Goal: Find specific page/section

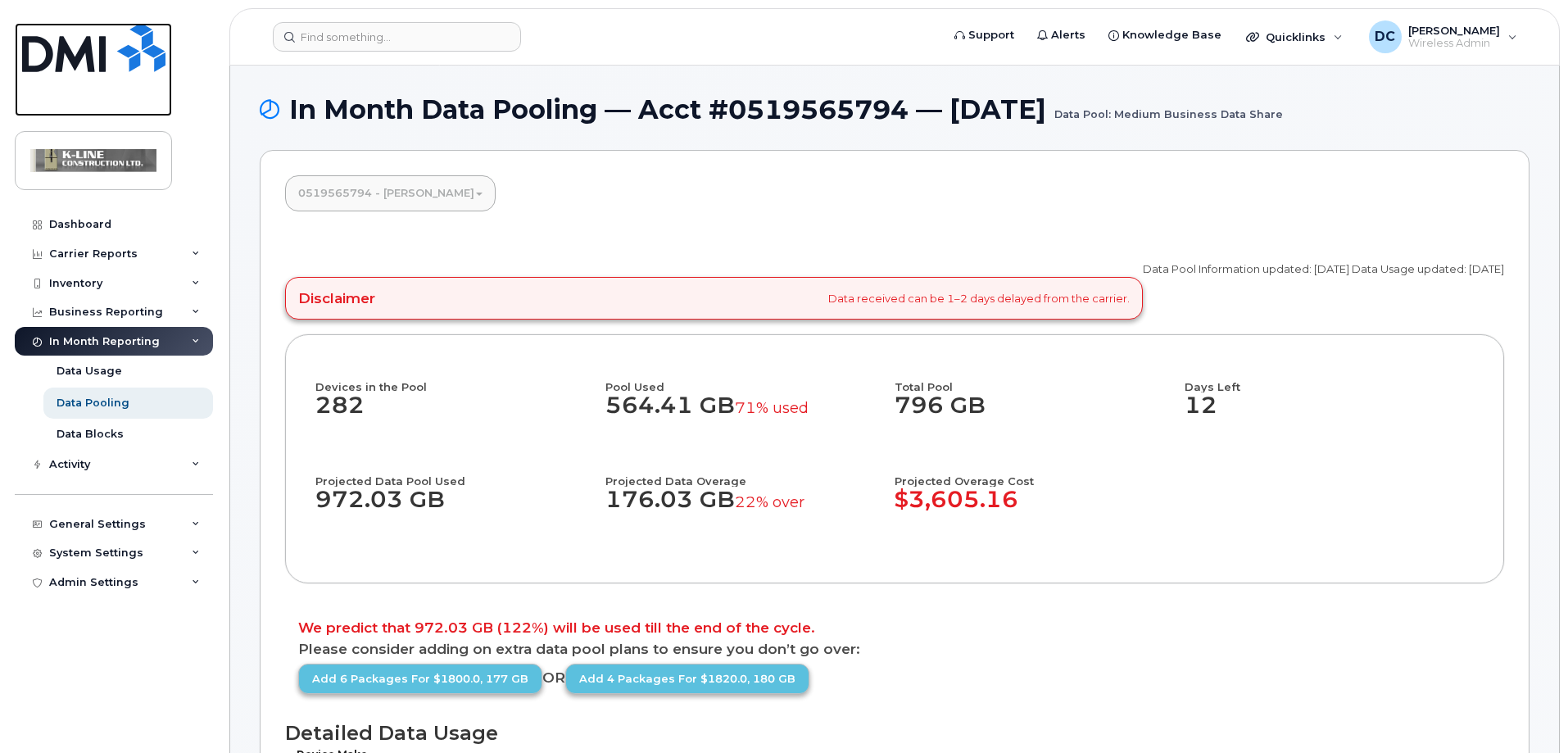
click at [94, 46] on img at bounding box center [94, 47] width 144 height 49
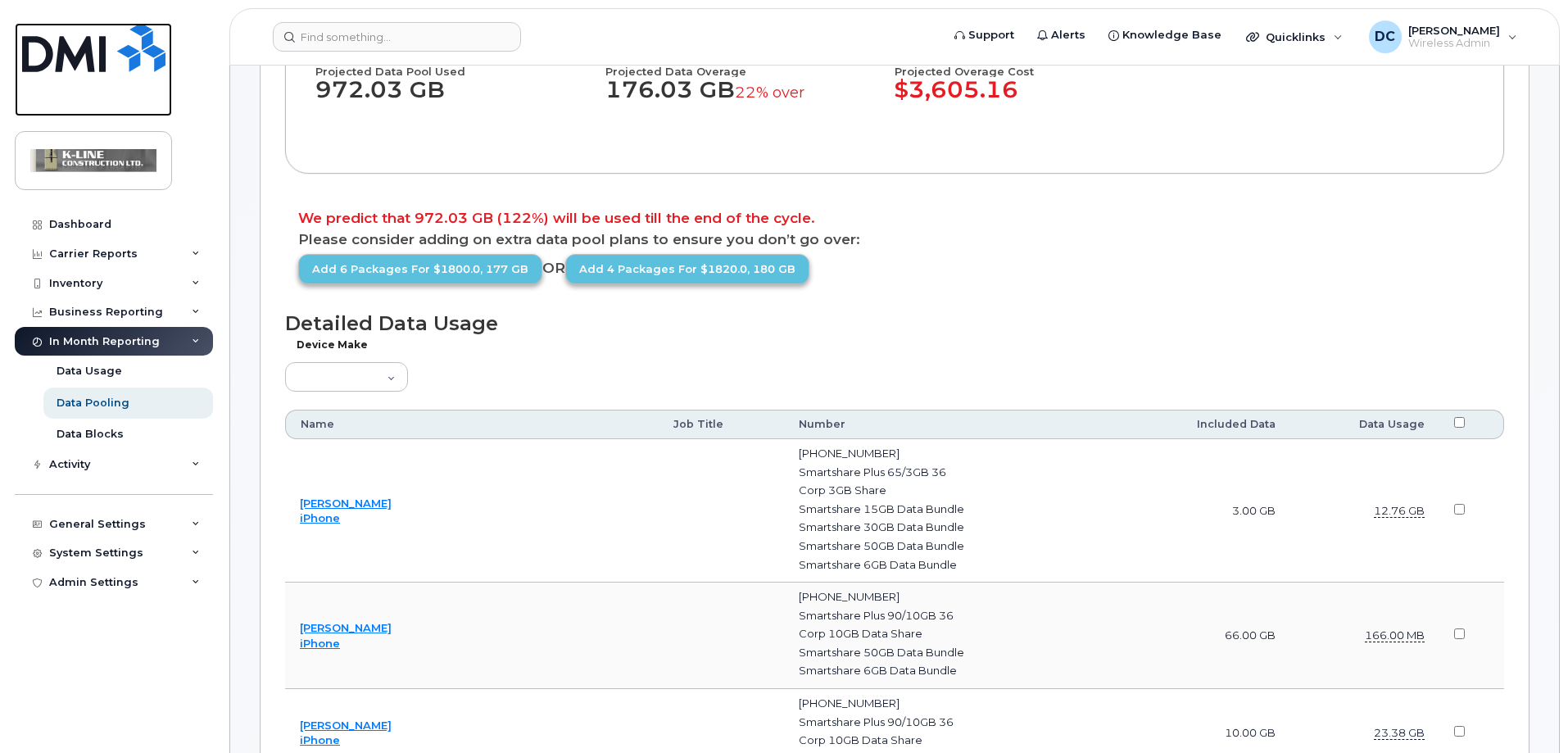
scroll to position [410, 0]
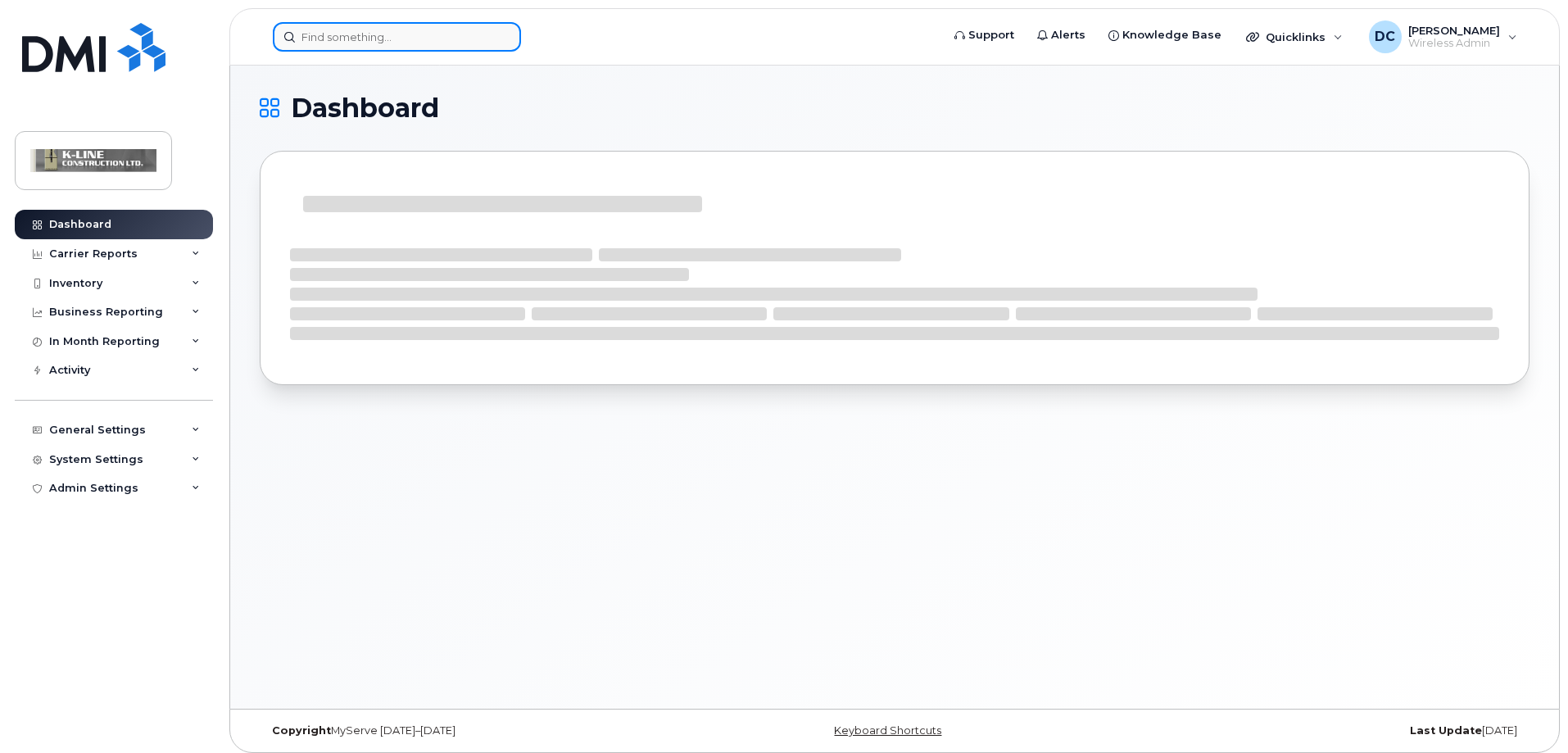
click at [356, 36] on input at bounding box center [396, 37] width 248 height 29
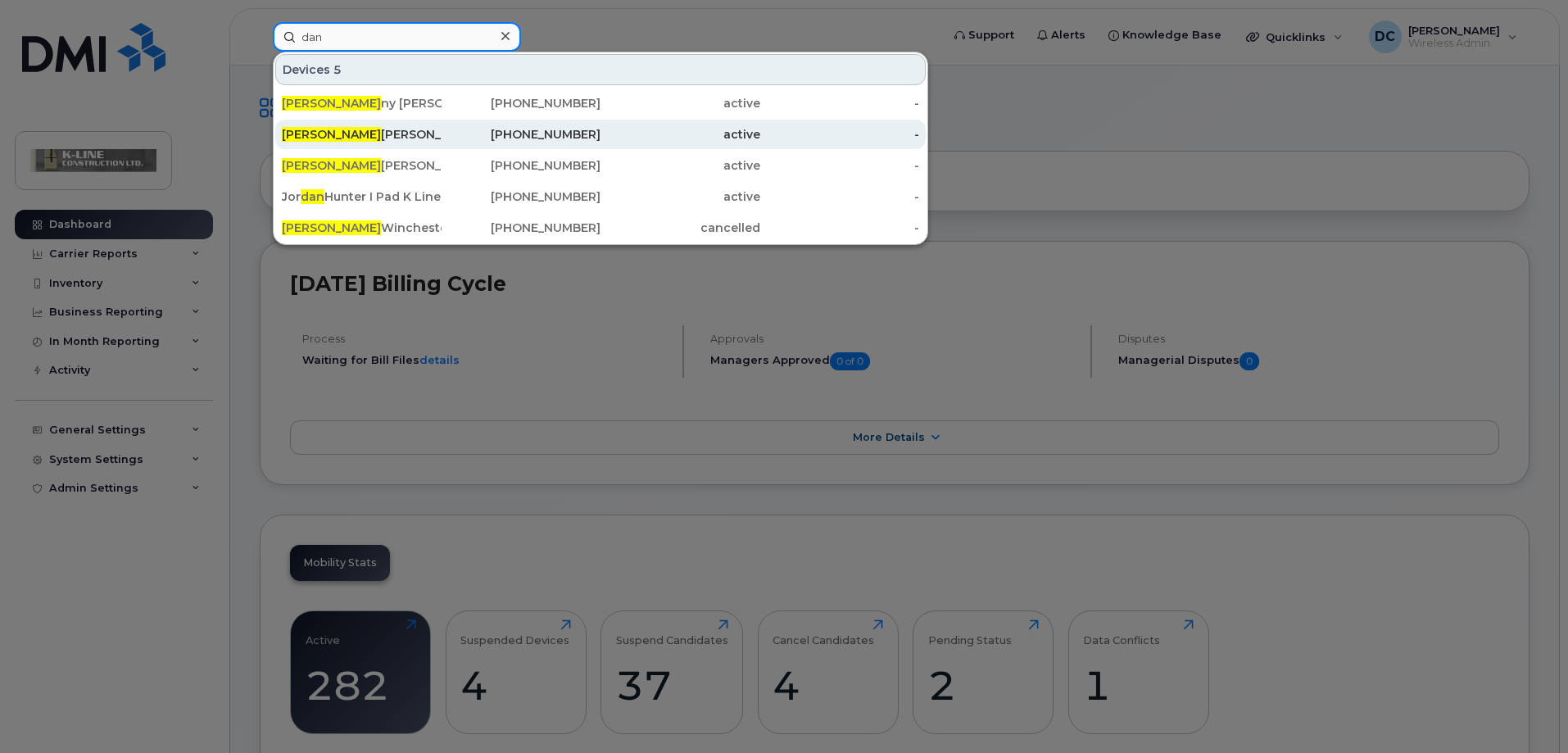
type input "dan"
click at [383, 139] on div "Dan Mccarthy Eagle Telecom" at bounding box center [361, 135] width 160 height 17
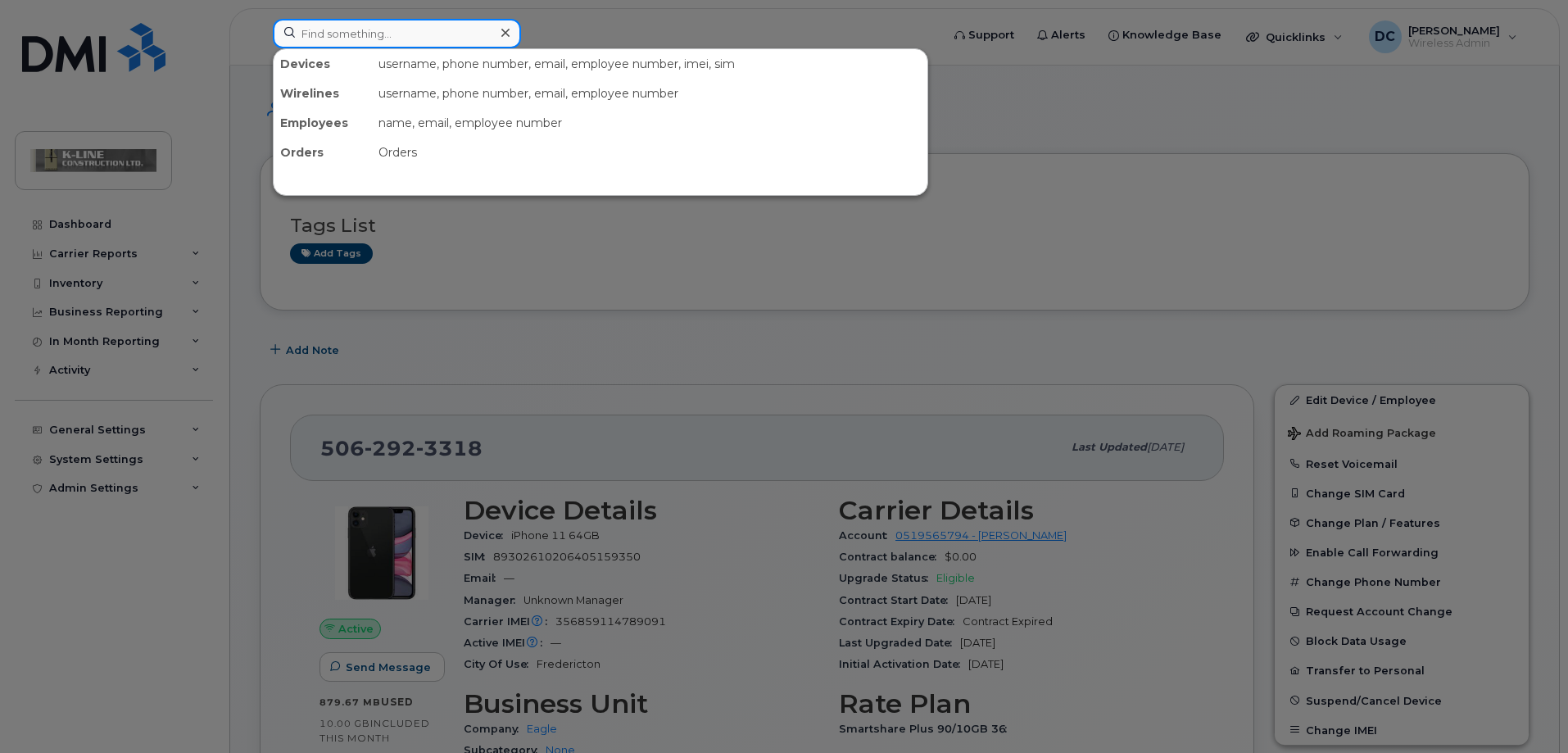
click at [367, 27] on input at bounding box center [396, 33] width 248 height 29
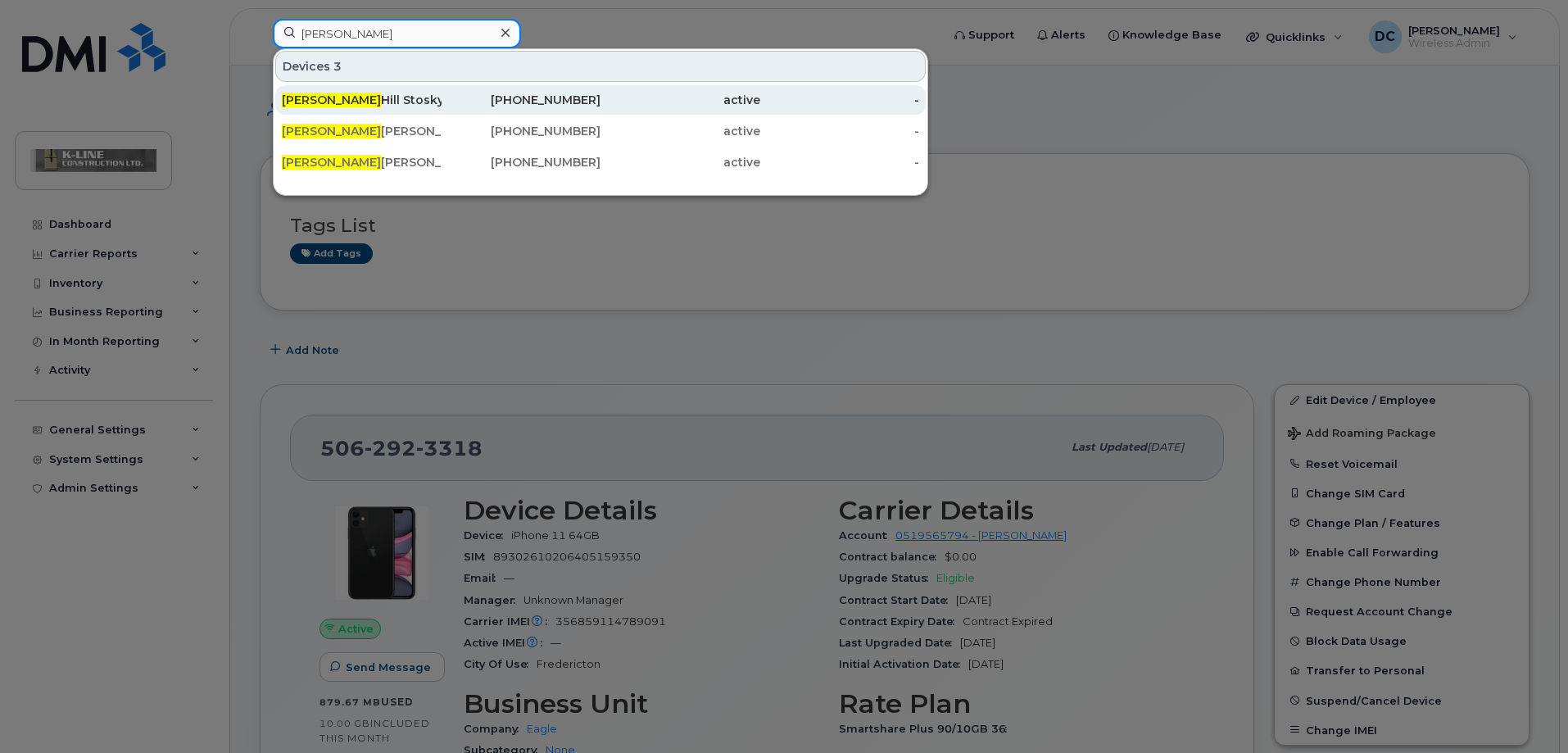
type input "alex"
click at [361, 101] on div "Alex Hill Stosky" at bounding box center [361, 100] width 160 height 17
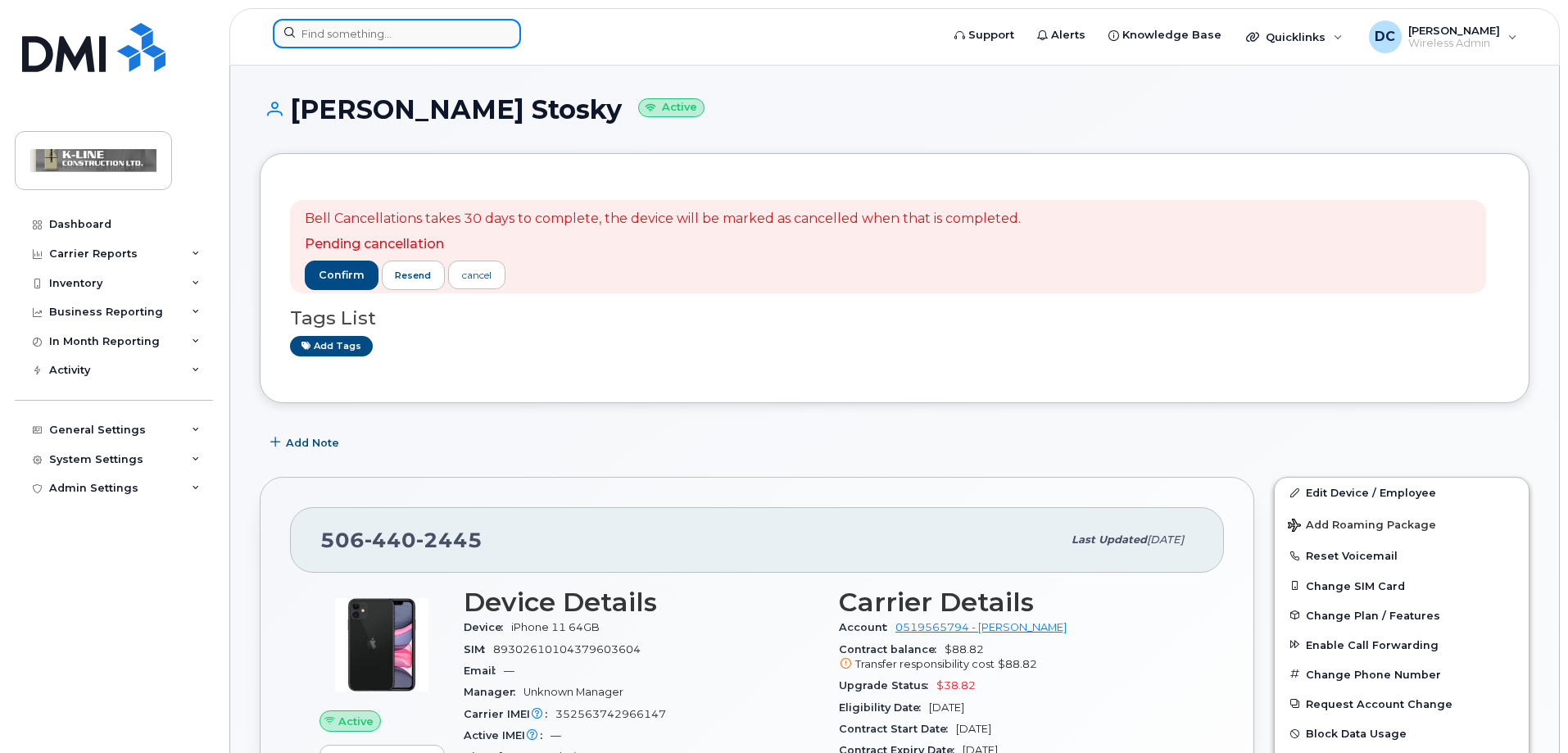
click at [311, 45] on input at bounding box center [396, 33] width 248 height 29
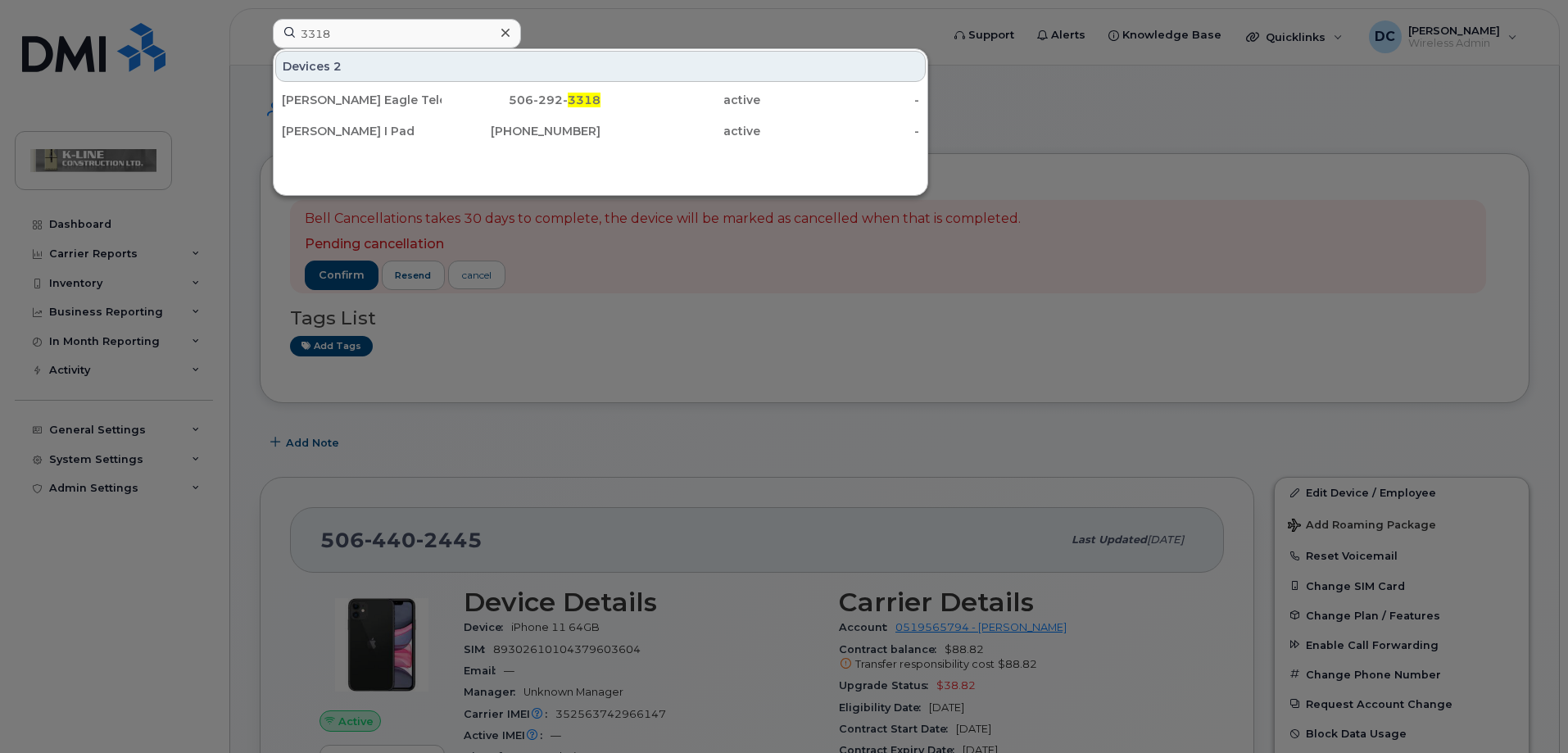
click at [559, 304] on div at bounding box center [784, 376] width 1568 height 753
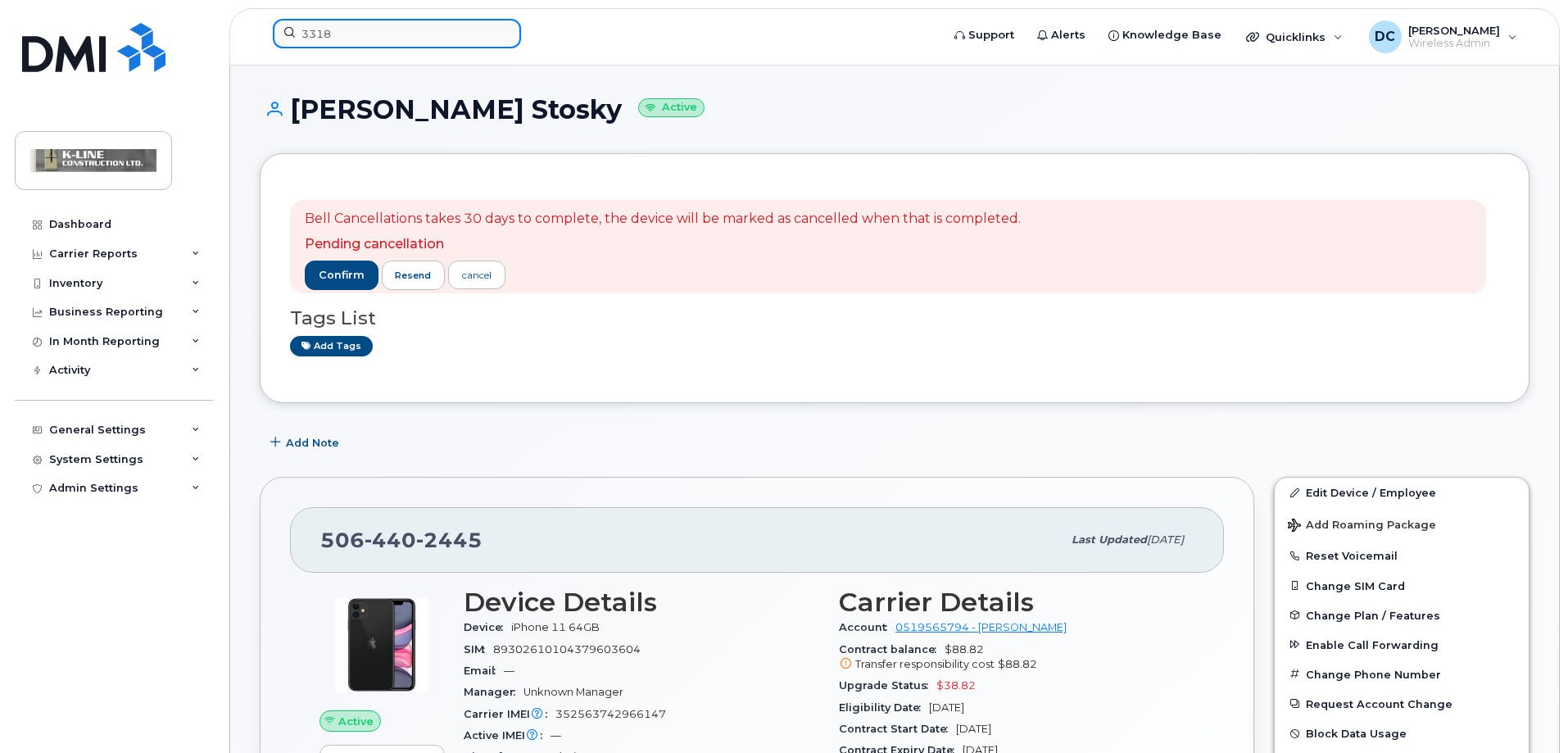
click at [368, 35] on input "3318" at bounding box center [396, 33] width 248 height 29
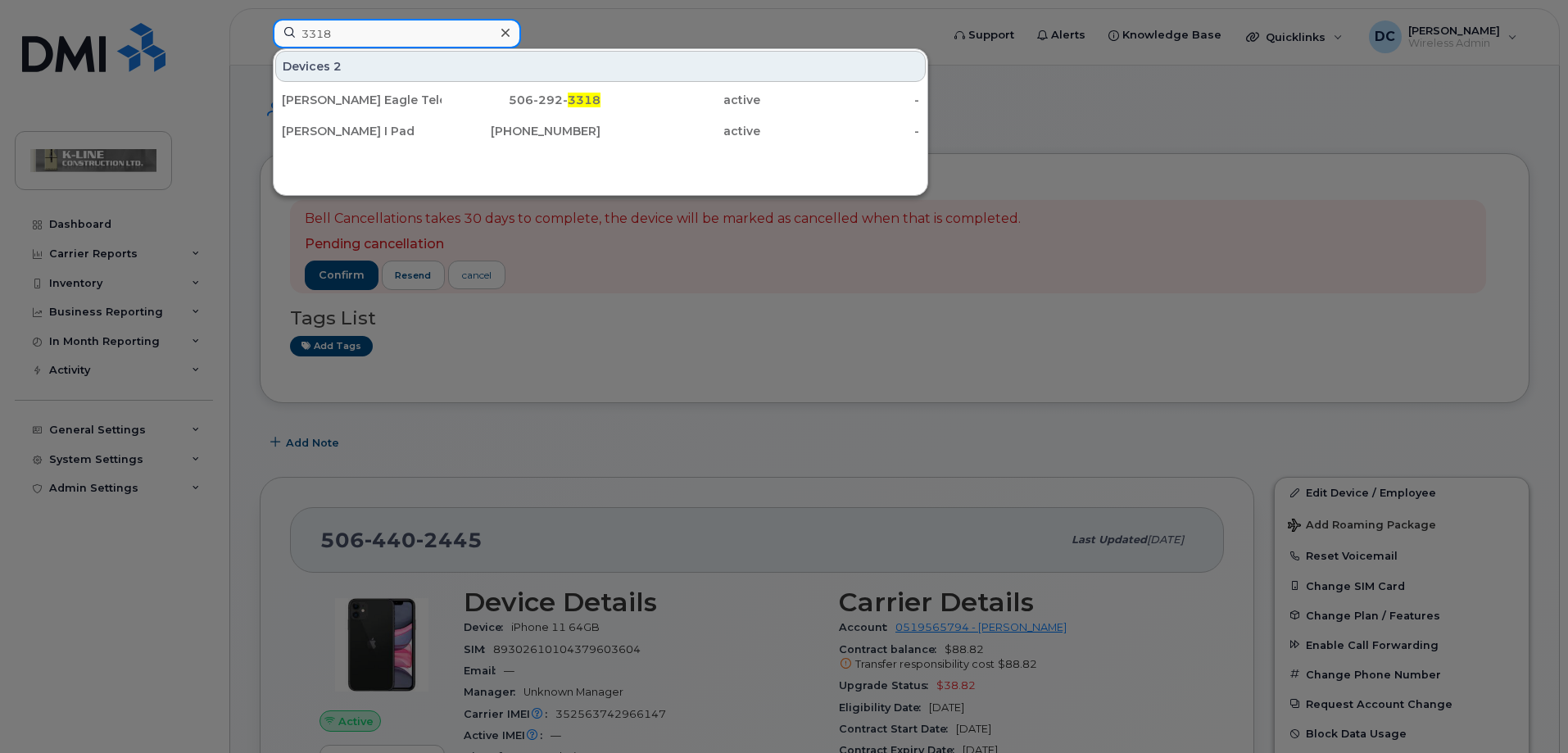
drag, startPoint x: 342, startPoint y: 35, endPoint x: 226, endPoint y: 23, distance: 116.6
click at [260, 32] on div "3318 Devices 2 Dan Mccarthy Eagle Telecom 506-292- 3318 active - Brad Babineau …" at bounding box center [602, 37] width 683 height 36
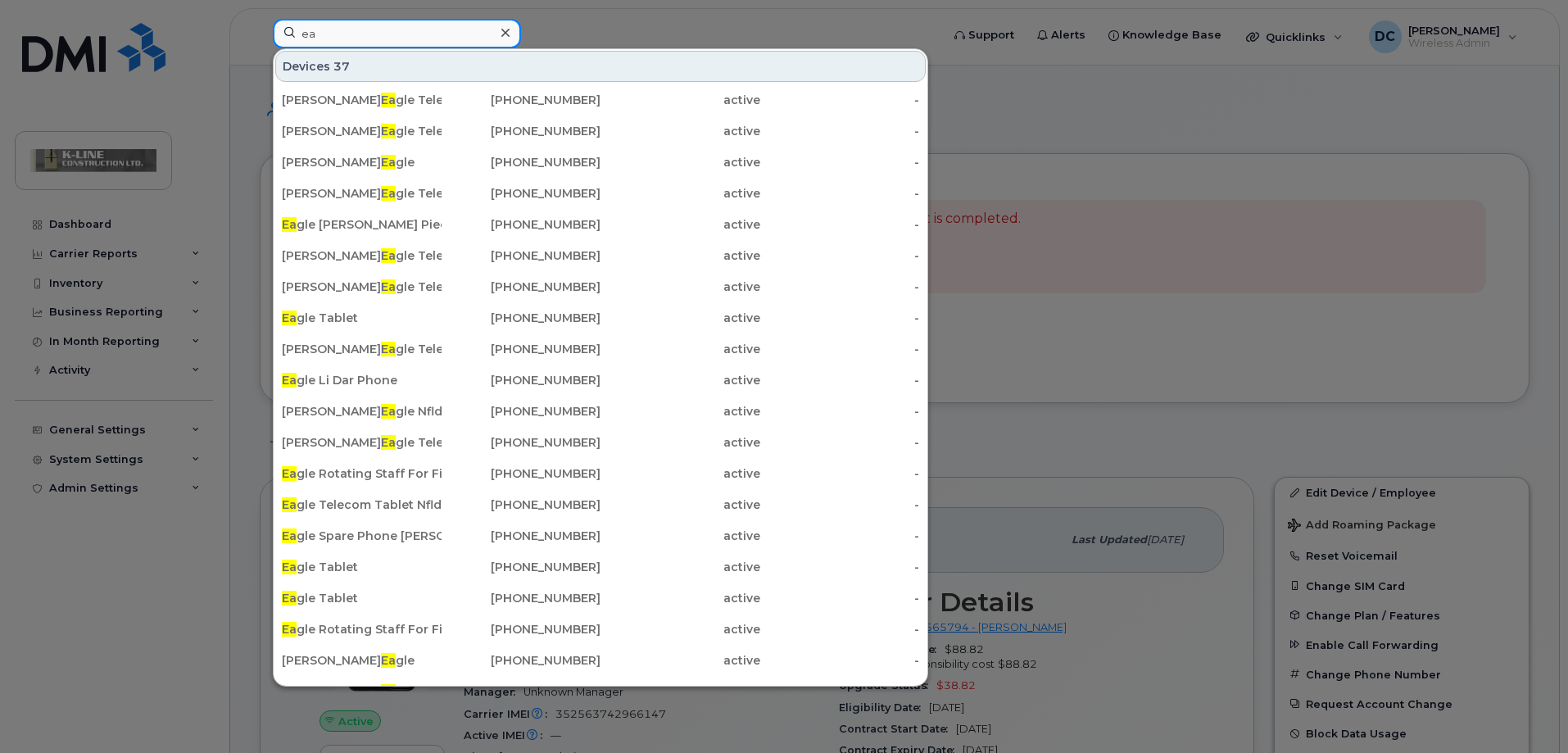
type input "e"
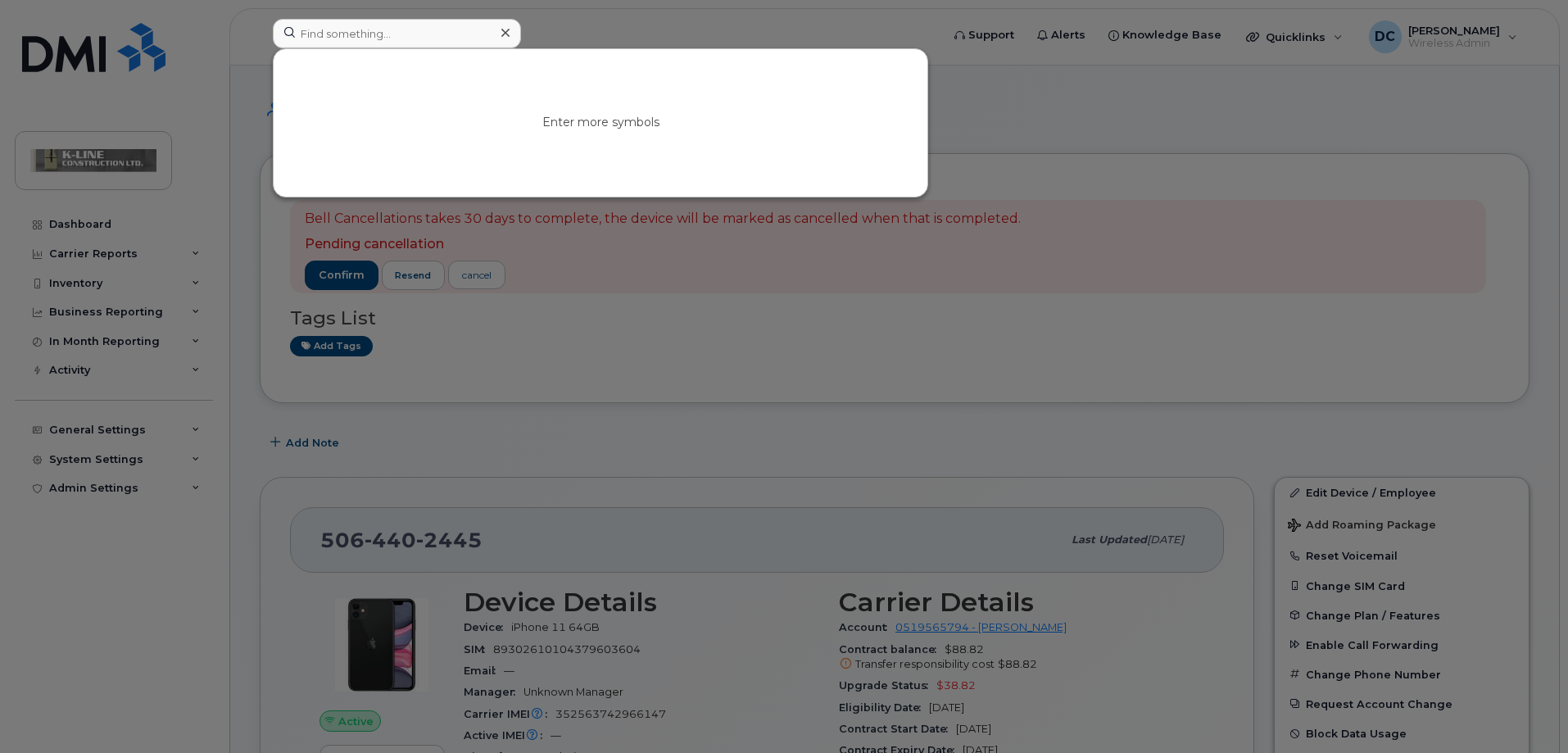
click at [687, 369] on div at bounding box center [784, 376] width 1568 height 753
click at [360, 28] on input at bounding box center [396, 33] width 248 height 29
type input "l"
type input "L"
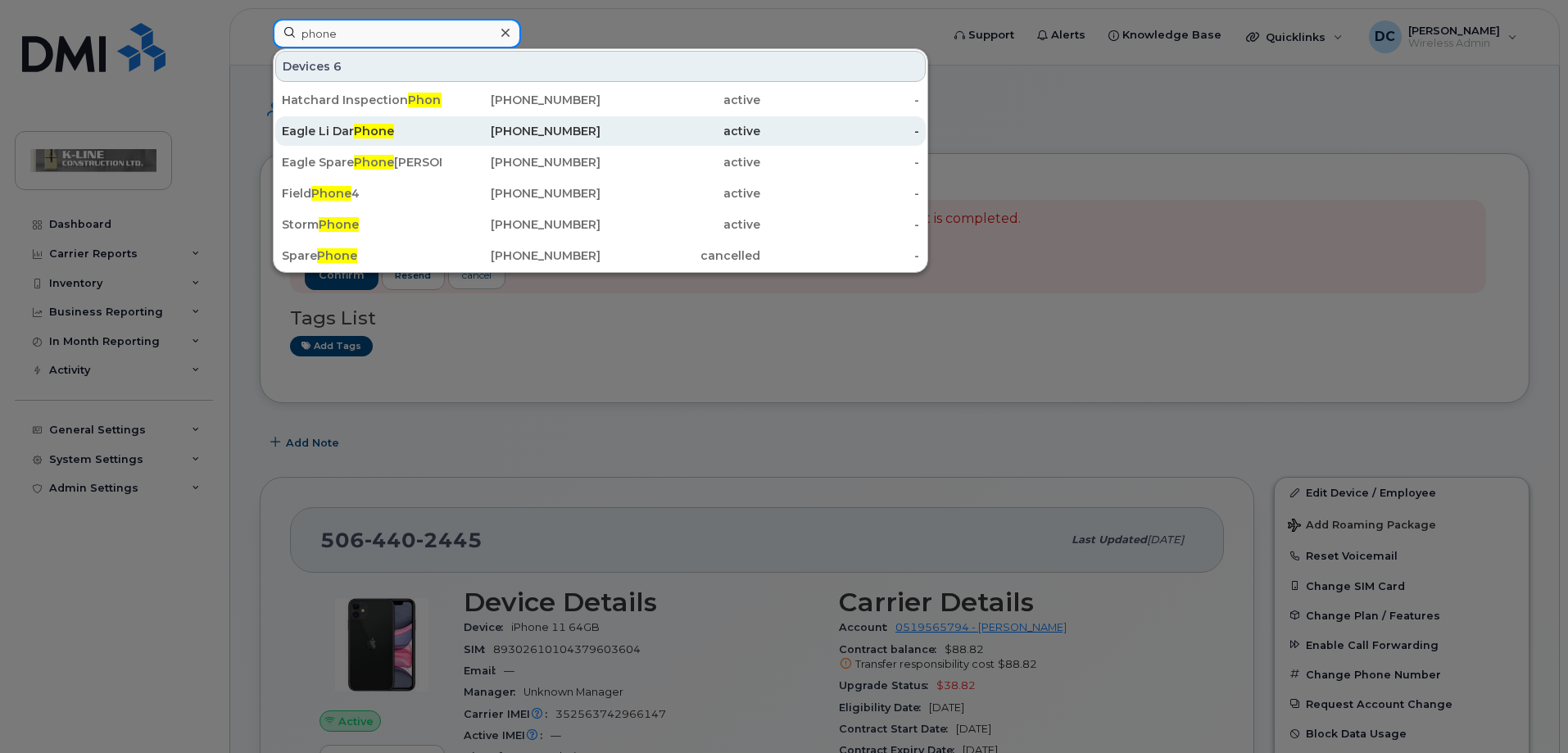
type input "phone"
click at [372, 130] on span "Phone" at bounding box center [374, 131] width 40 height 15
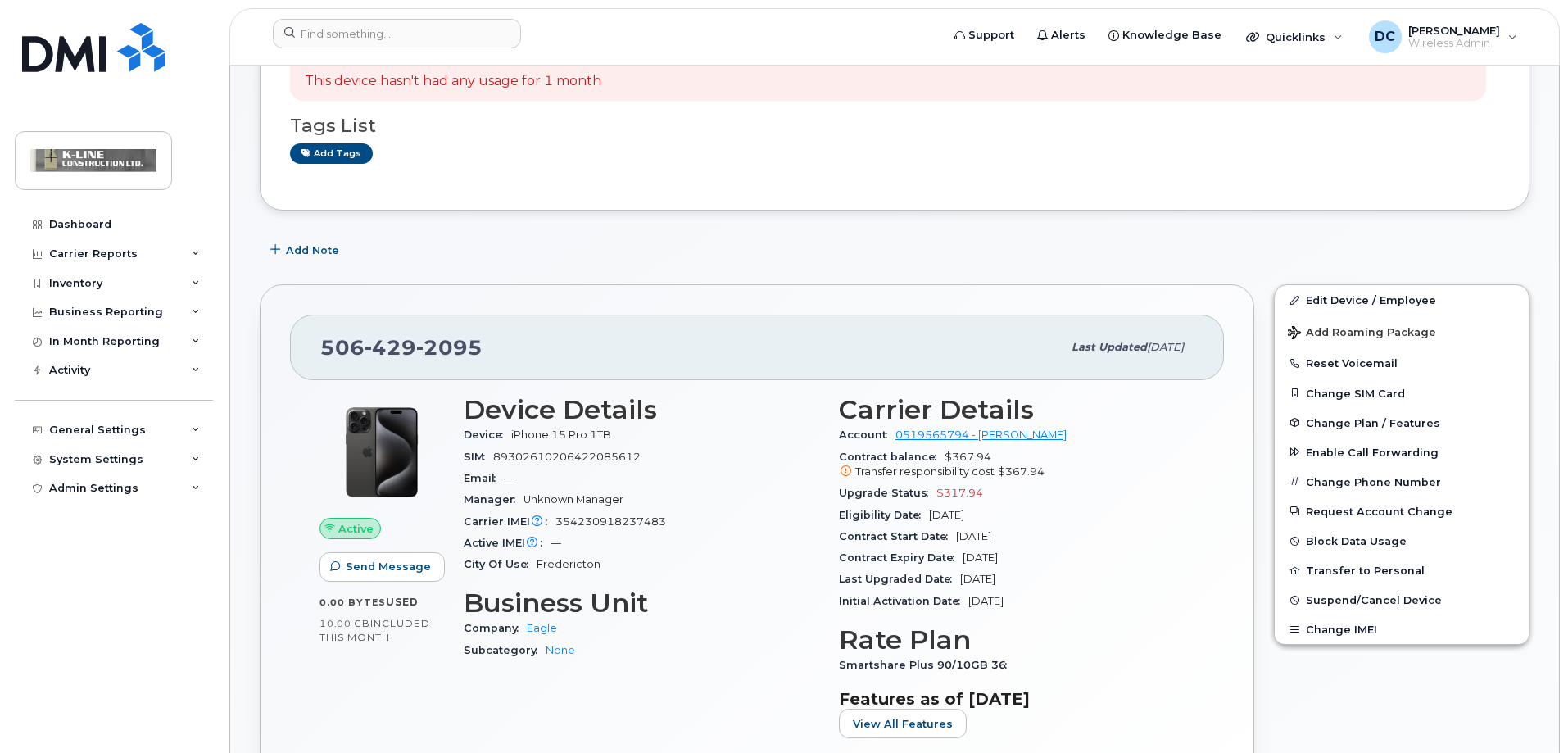
scroll to position [164, 0]
